Goal: Transaction & Acquisition: Book appointment/travel/reservation

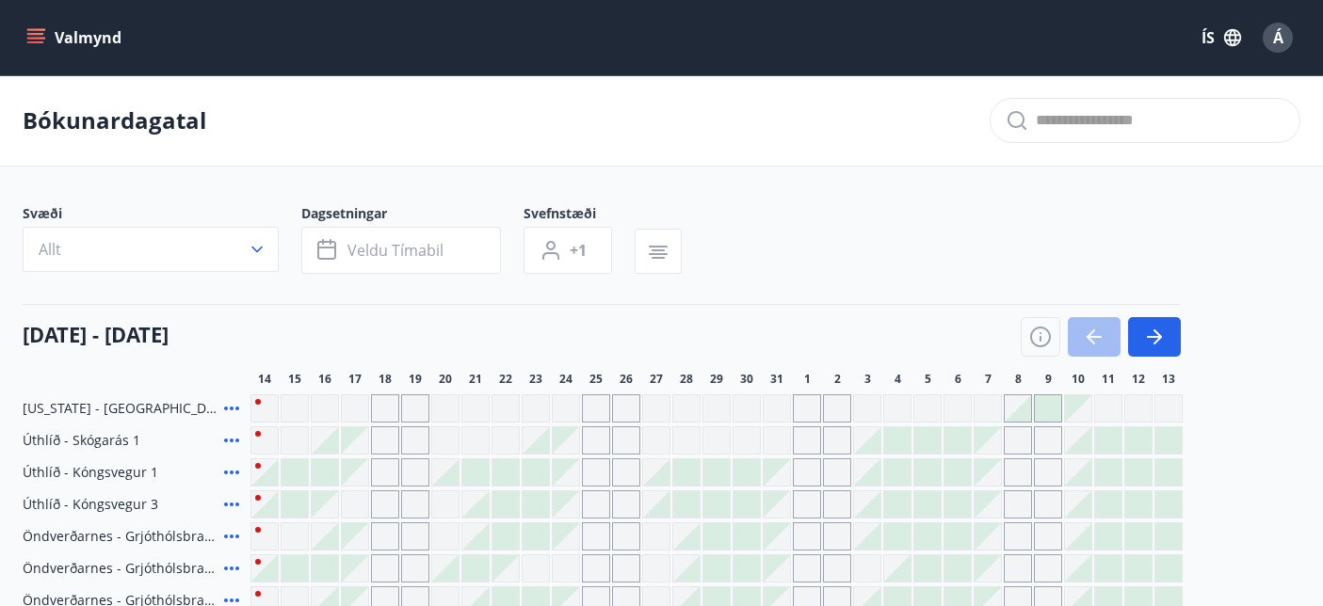
scroll to position [414, 0]
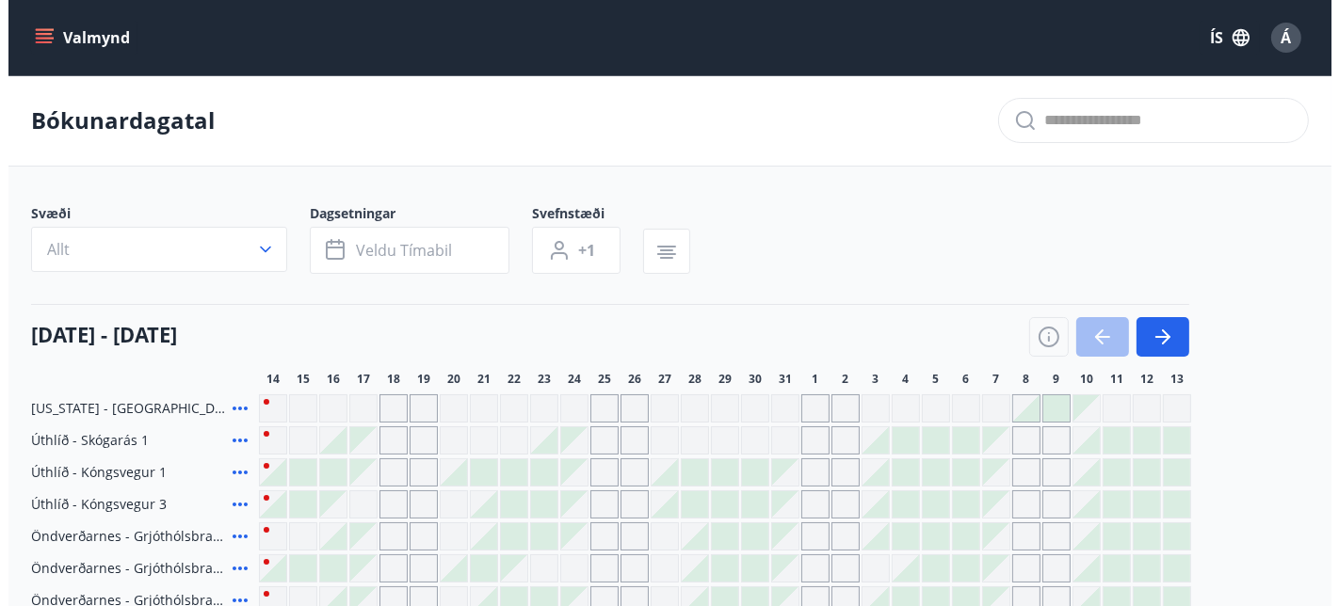
scroll to position [452, 0]
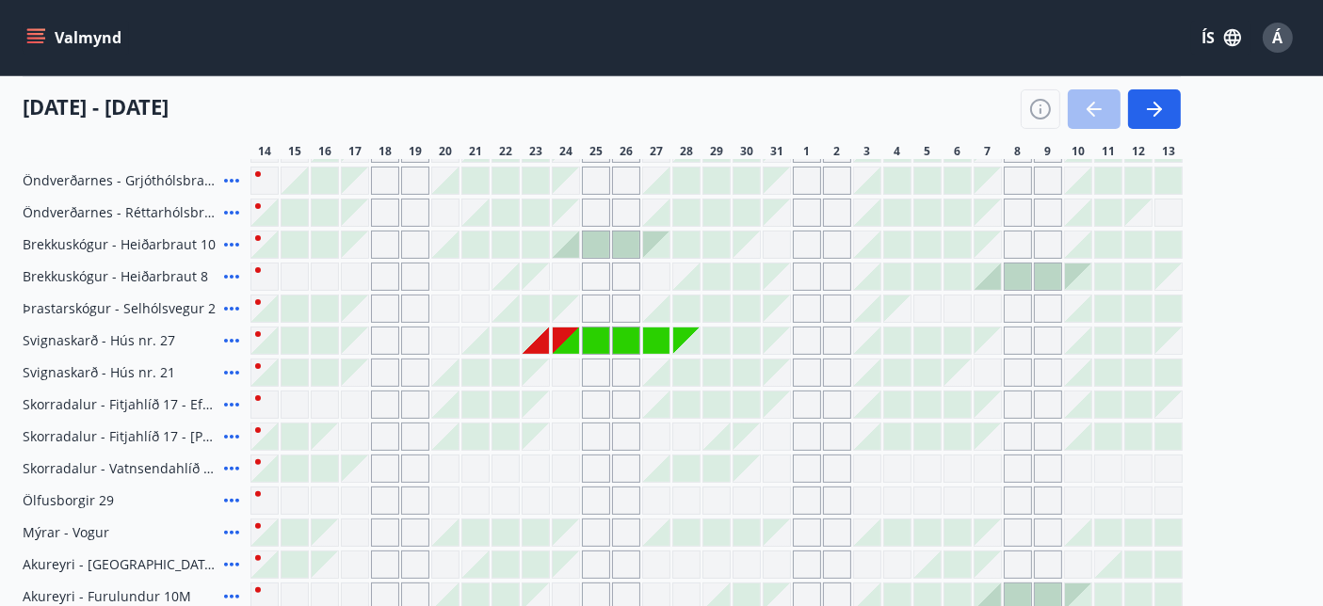
click at [538, 342] on div "Gráir dagar eru ekki bókanlegir" at bounding box center [535, 341] width 26 height 26
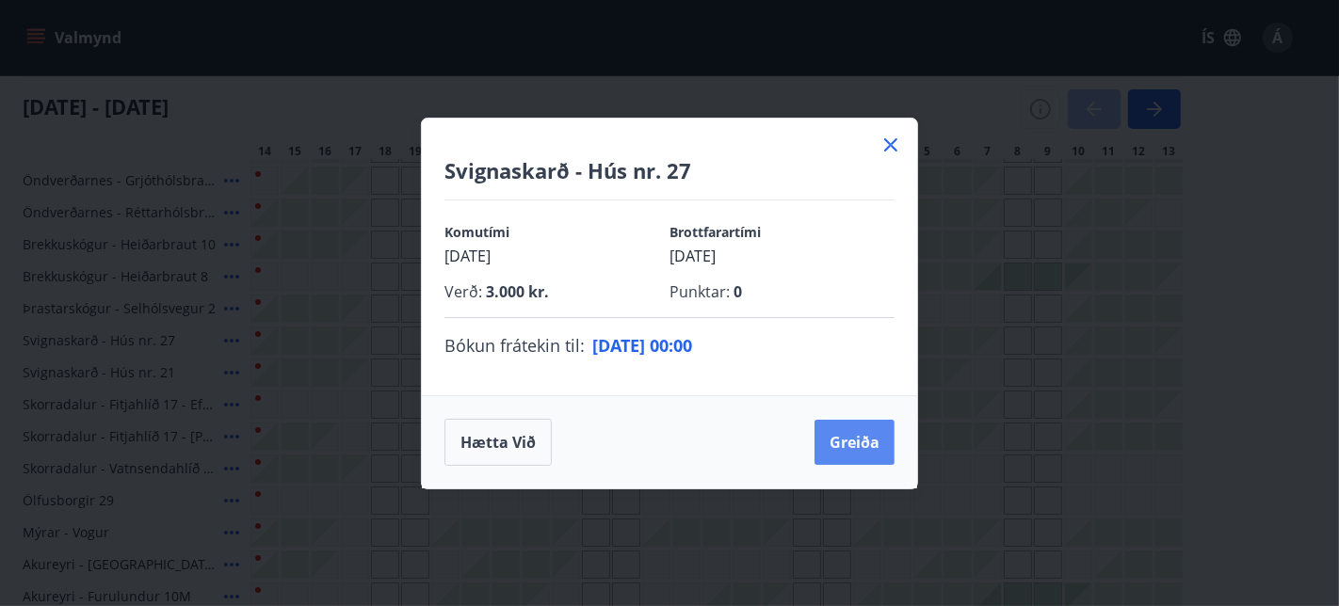
click at [835, 434] on button "Greiða" at bounding box center [854, 442] width 80 height 45
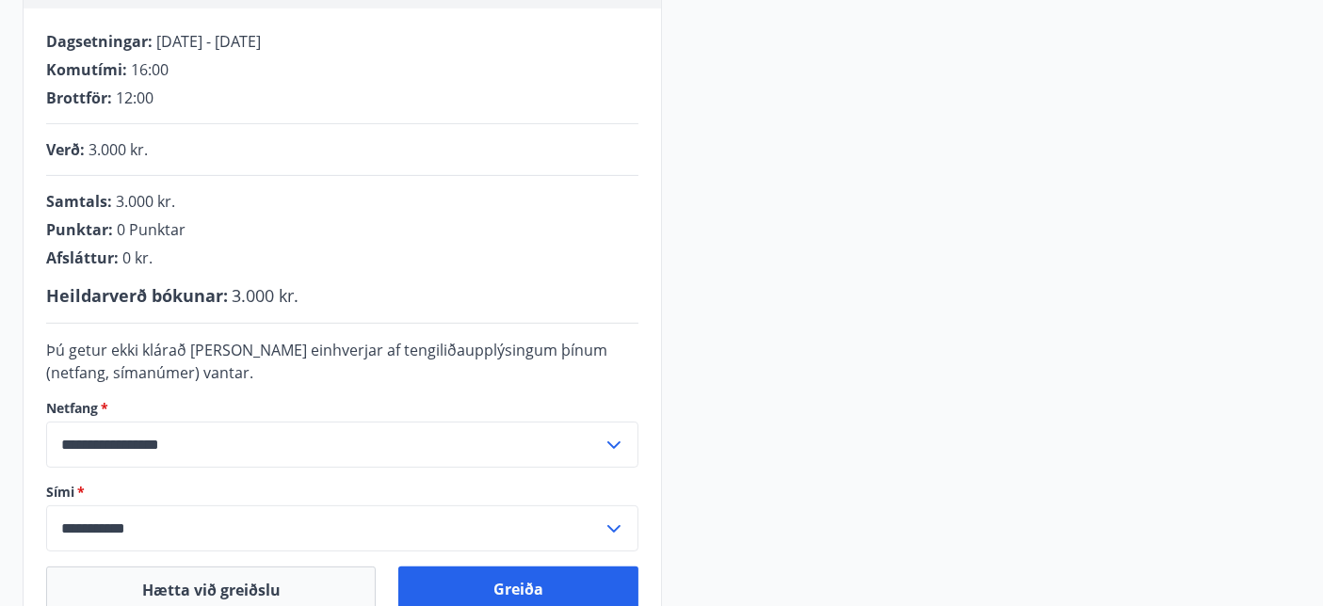
scroll to position [364, 0]
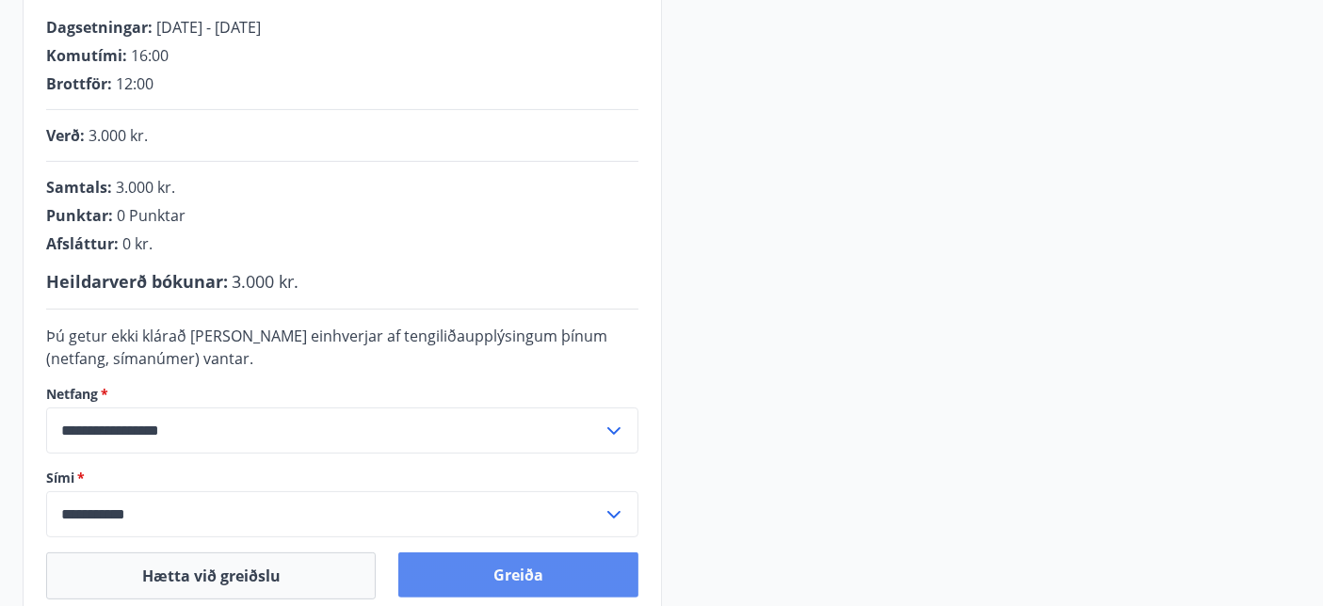
click at [524, 582] on button "Greiða" at bounding box center [517, 575] width 239 height 45
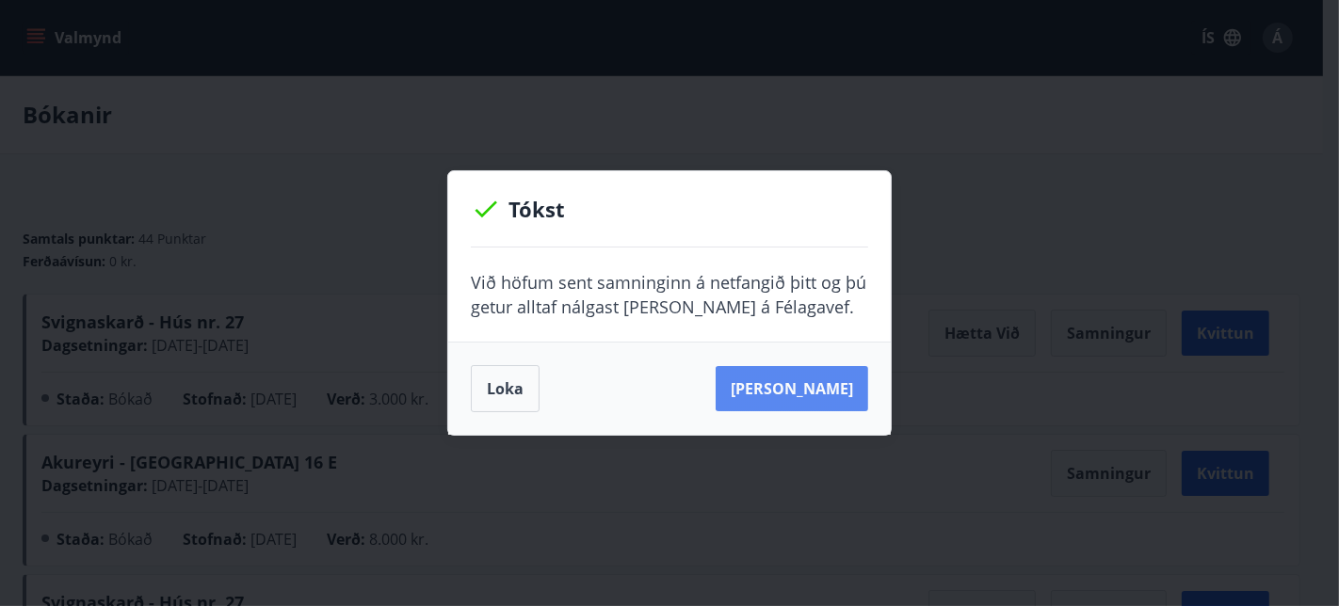
click at [801, 386] on button "[PERSON_NAME]" at bounding box center [791, 388] width 152 height 45
click at [817, 402] on button "[PERSON_NAME]" at bounding box center [791, 388] width 152 height 45
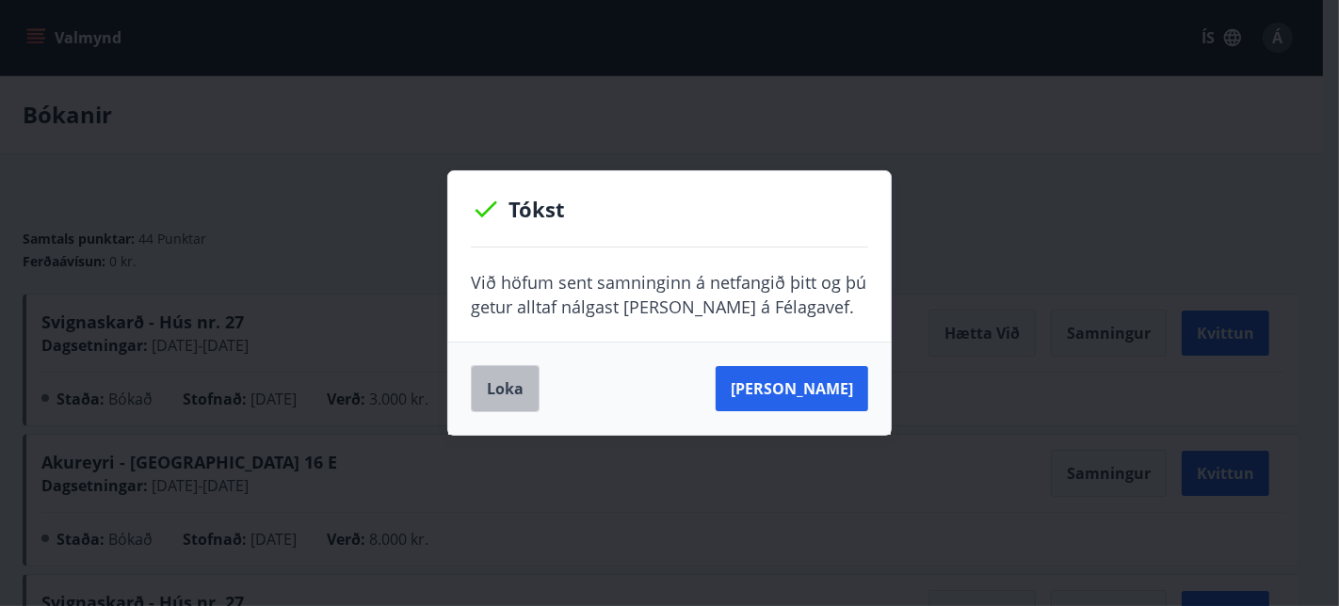
click at [496, 380] on button "Loka" at bounding box center [505, 388] width 69 height 47
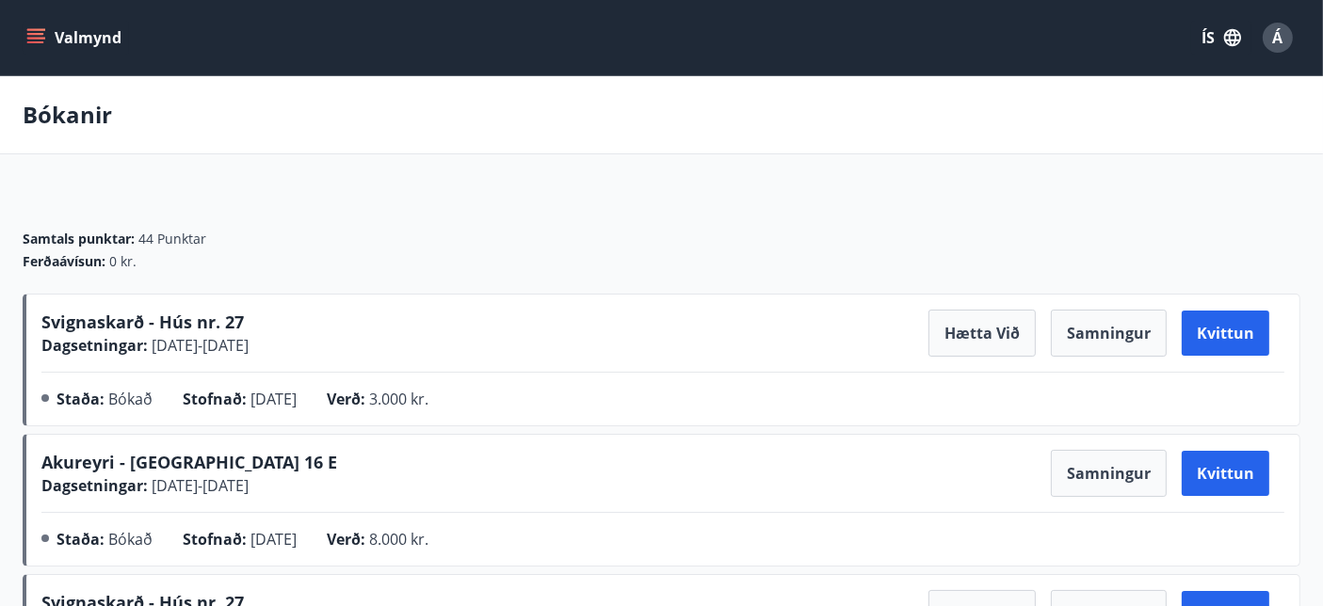
click at [1320, 73] on div "Valmynd ÍS Á" at bounding box center [661, 37] width 1323 height 75
click at [48, 30] on button "Valmynd" at bounding box center [76, 38] width 106 height 34
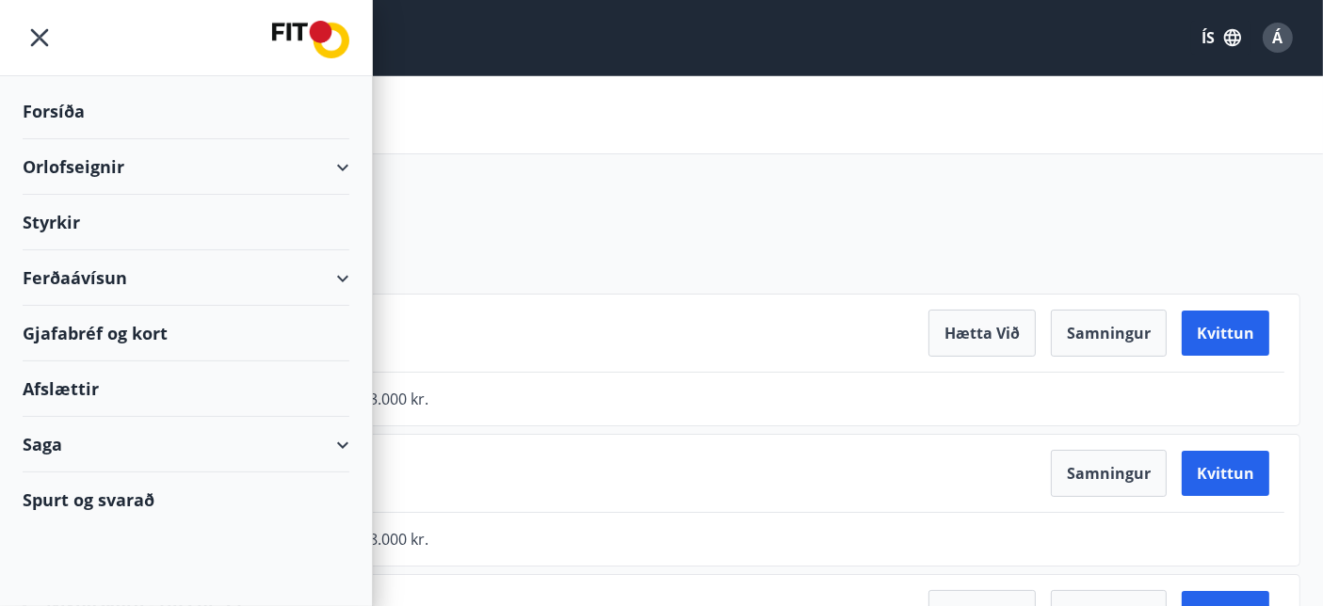
click at [1267, 43] on div "Á" at bounding box center [1277, 38] width 30 height 30
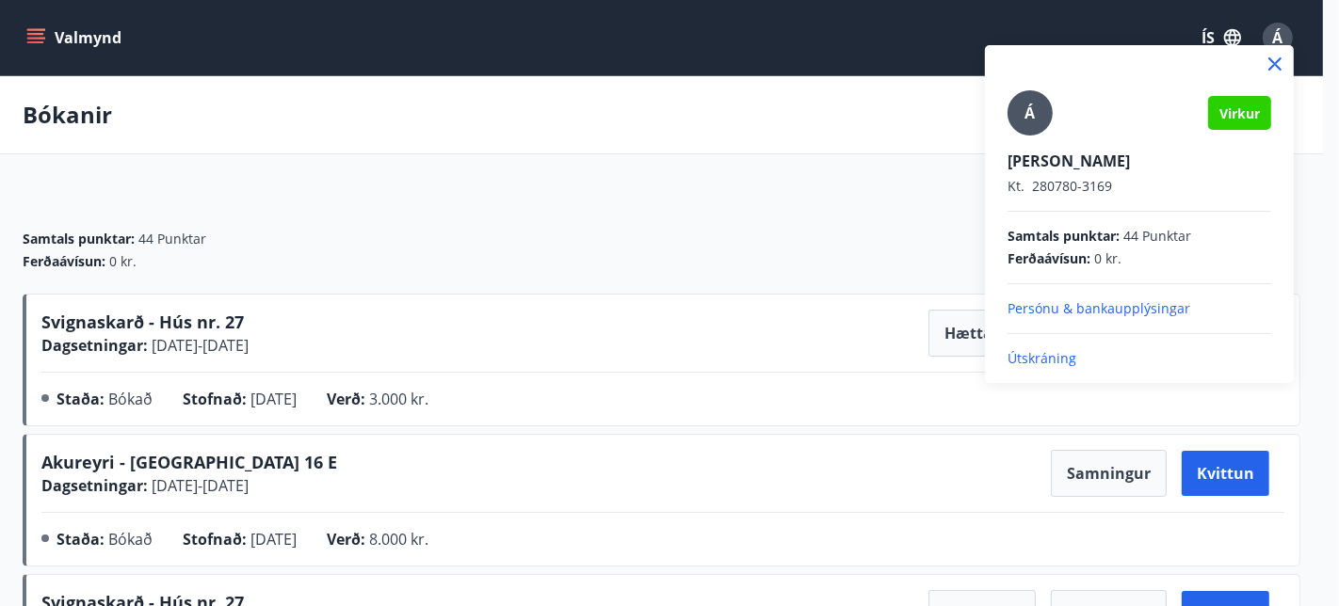
click at [42, 44] on div at bounding box center [669, 303] width 1339 height 606
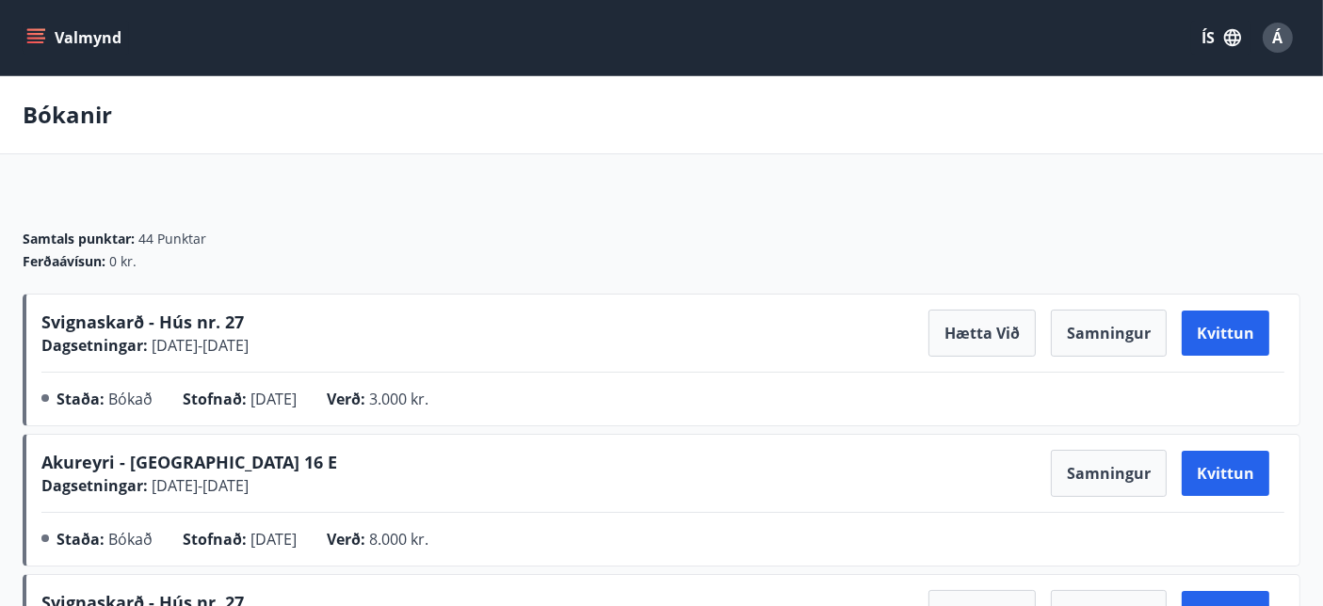
click at [37, 33] on icon "menu" at bounding box center [35, 34] width 17 height 2
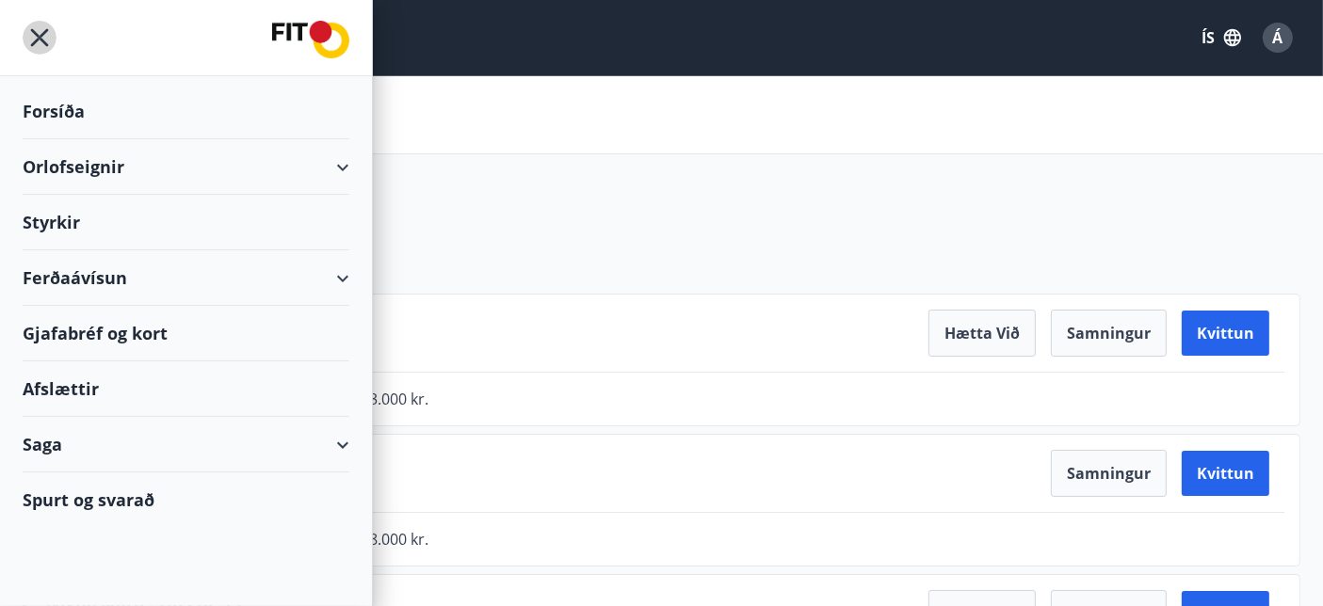
click at [37, 33] on icon "menu" at bounding box center [40, 38] width 18 height 18
